Goal: Task Accomplishment & Management: Manage account settings

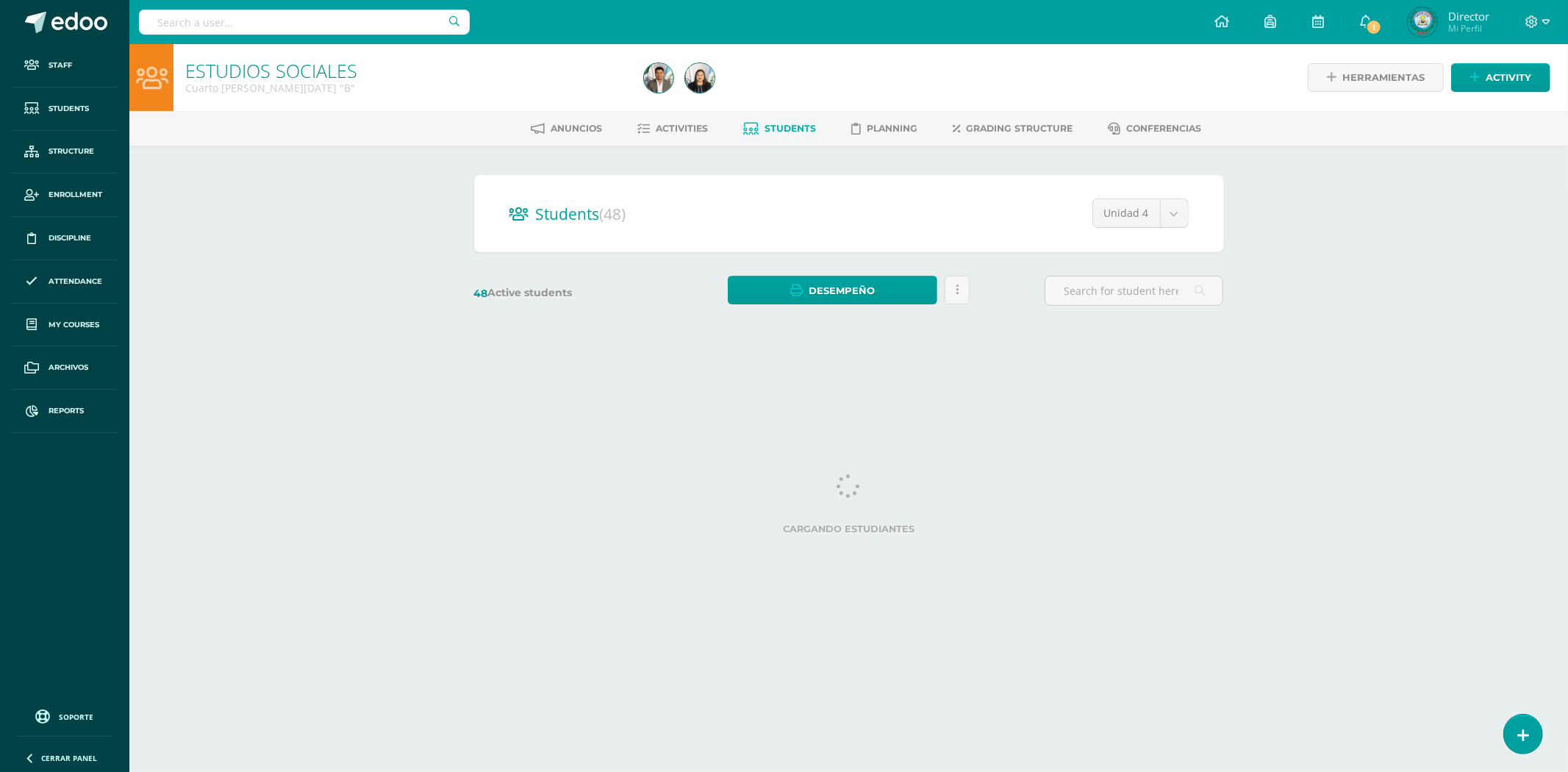
click at [255, 33] on input "text" at bounding box center [304, 22] width 331 height 25
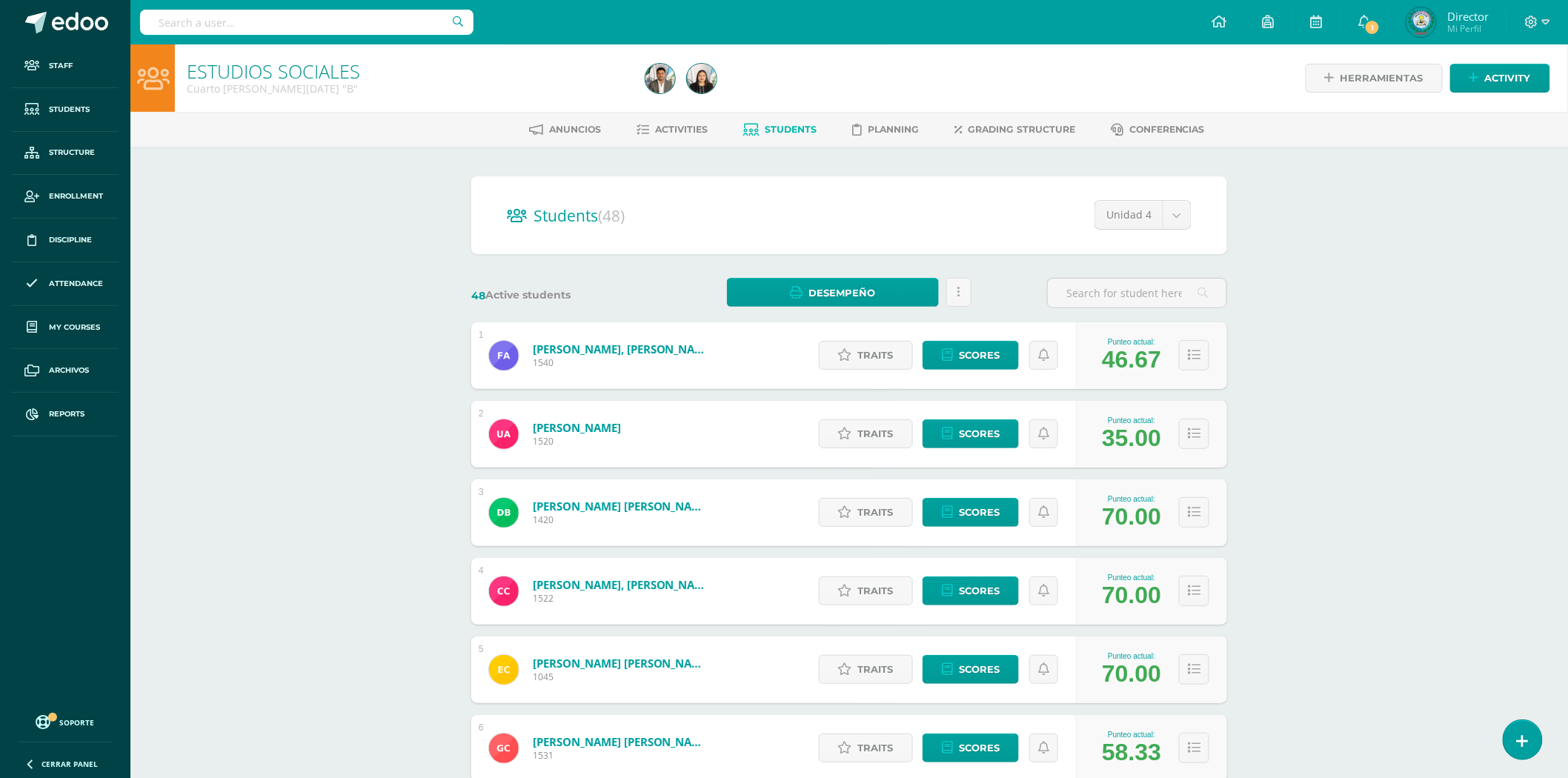
click at [257, 31] on input "text" at bounding box center [307, 22] width 334 height 25
type input "DAVID EMANUE"
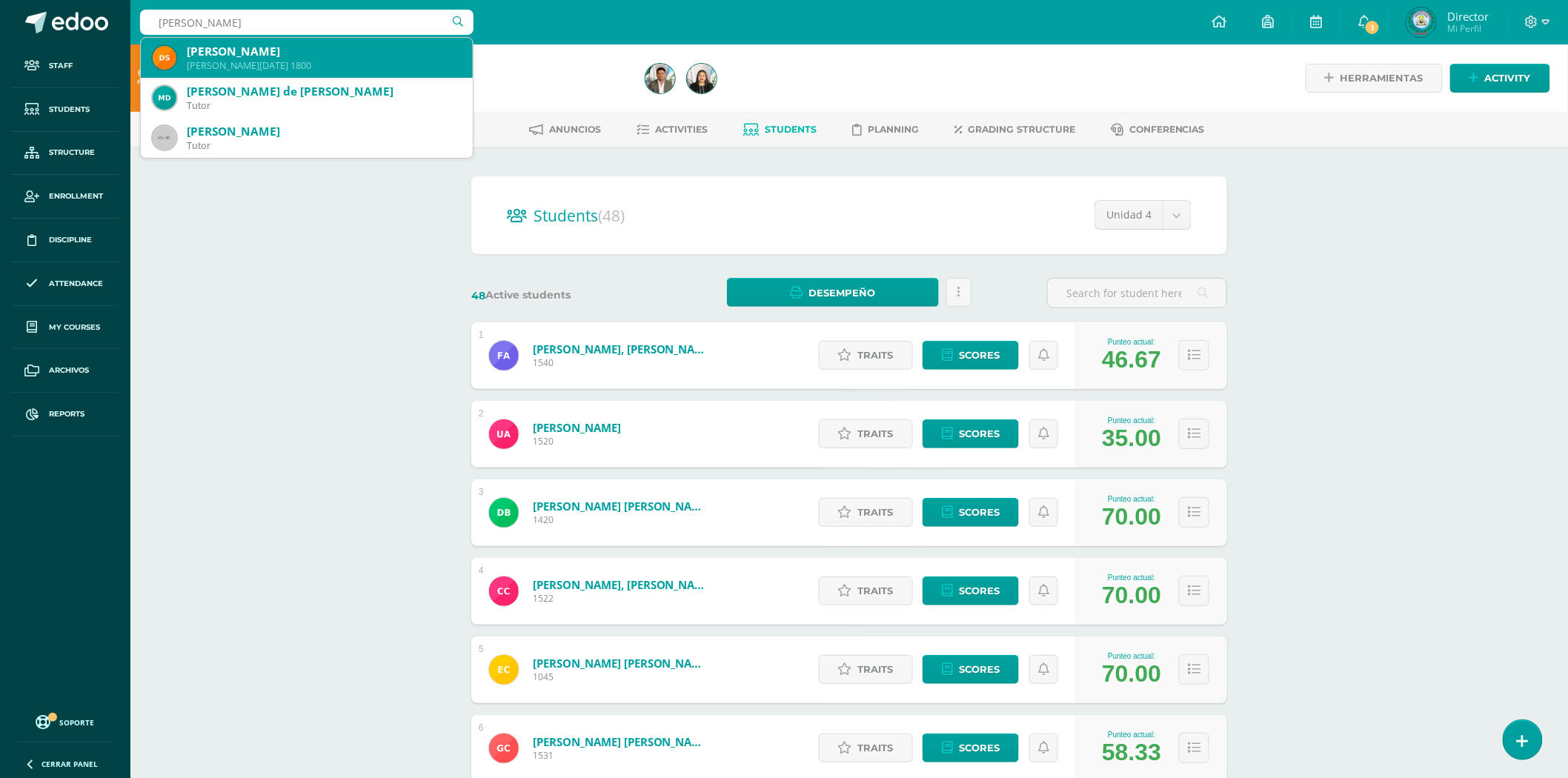
click at [261, 41] on div "David Emanuel Samayoa Arredondo Quinto BACO Sábado 1800" at bounding box center [307, 58] width 308 height 40
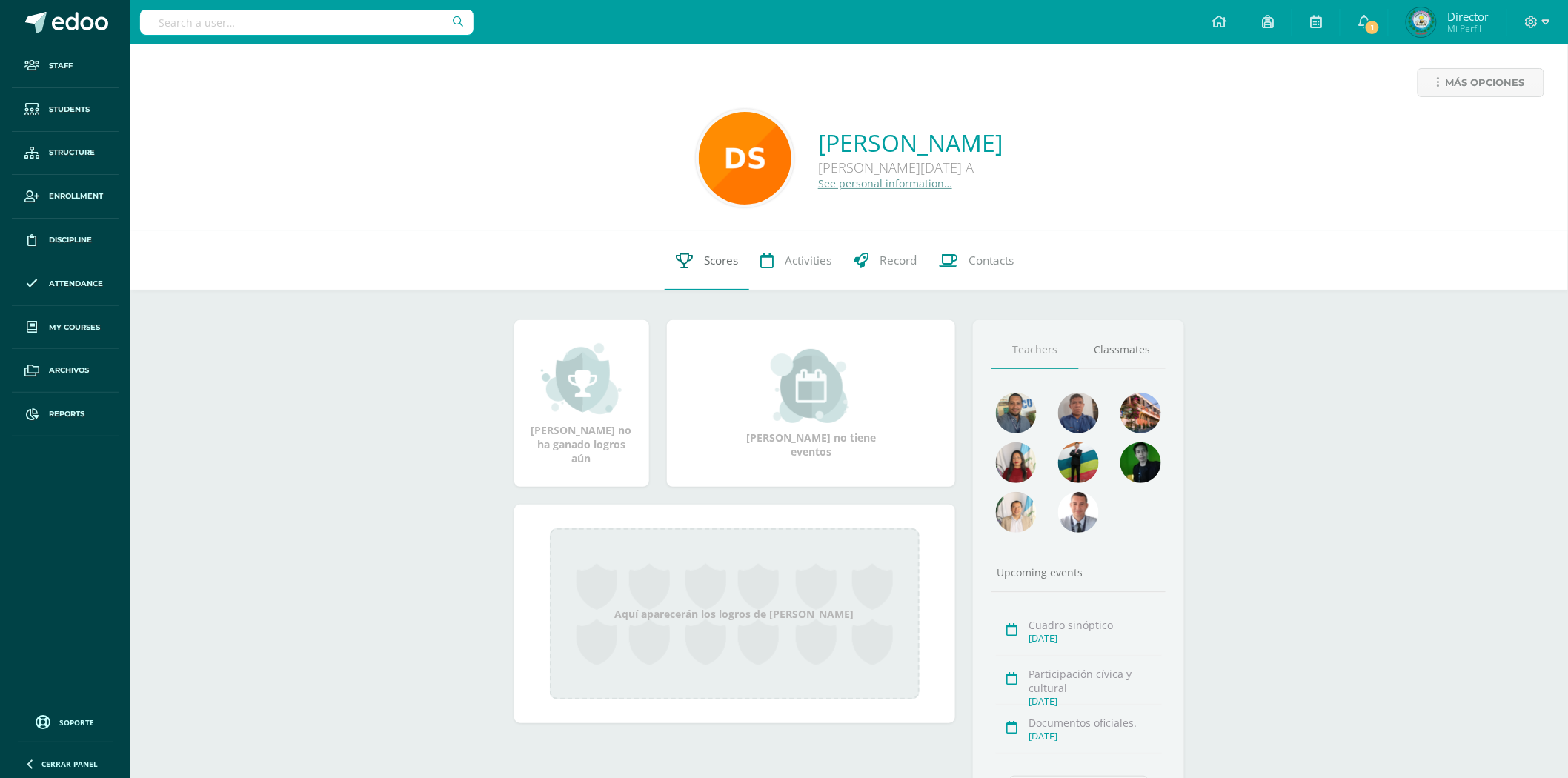
click at [694, 269] on link "Scores" at bounding box center [707, 260] width 84 height 59
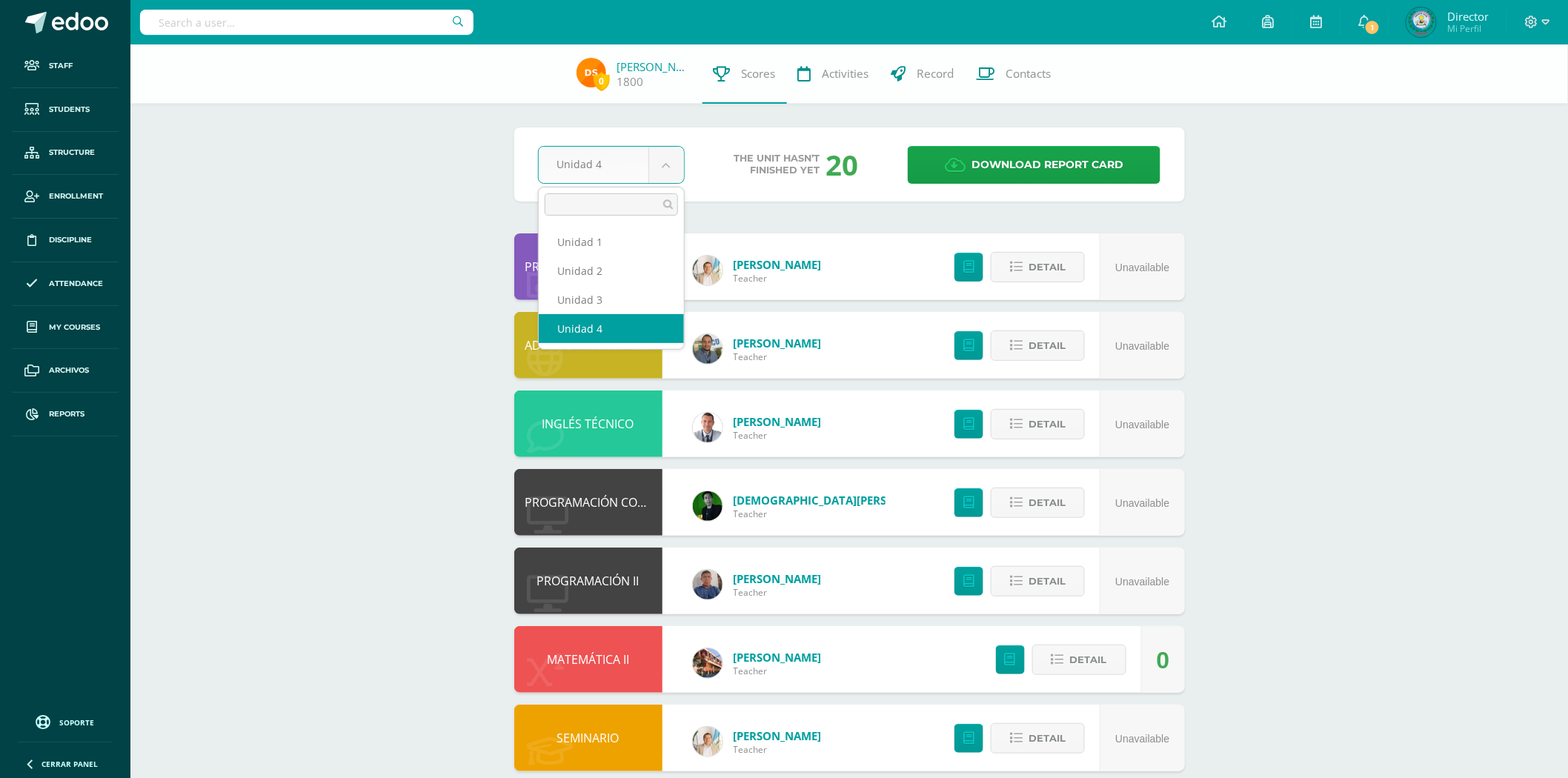
click at [649, 159] on body "Staff Students Structure Enrollment Discipline Attendance My courses Archivos R…" at bounding box center [784, 518] width 1568 height 1036
select select "Unidad 3"
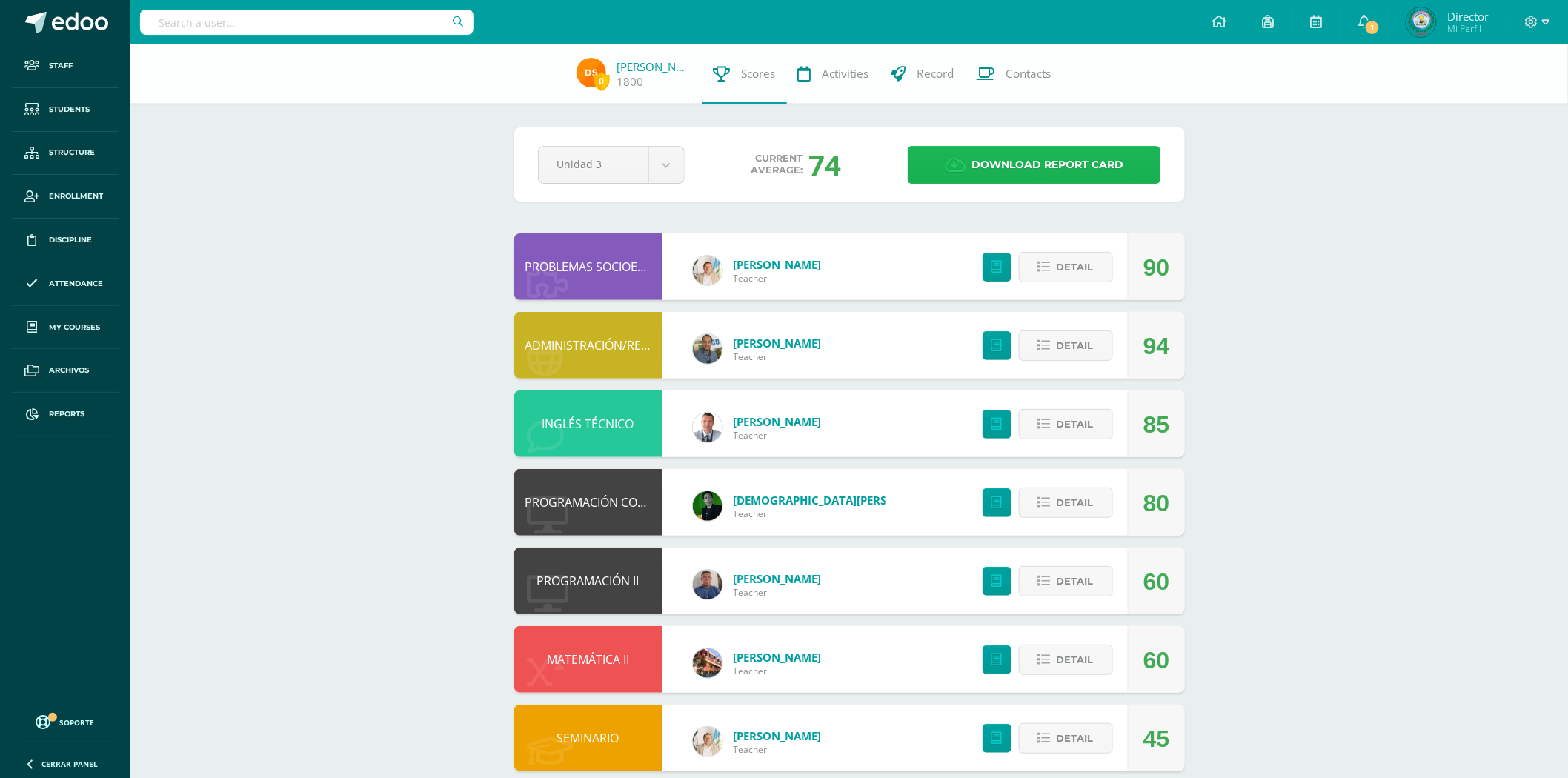
click at [913, 159] on link "Download report card" at bounding box center [1034, 165] width 253 height 38
